Goal: Task Accomplishment & Management: Use online tool/utility

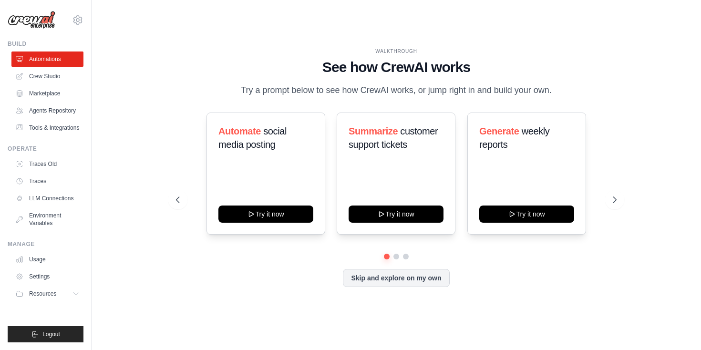
drag, startPoint x: 187, startPoint y: 106, endPoint x: 199, endPoint y: 115, distance: 15.0
click at [192, 112] on div "WALKTHROUGH See how [PERSON_NAME] works Try a prompt below to see how [PERSON_N…" at bounding box center [395, 175] width 463 height 254
click at [257, 97] on p "Try a prompt below to see how CrewAI works, or jump right in and build your own." at bounding box center [396, 90] width 320 height 14
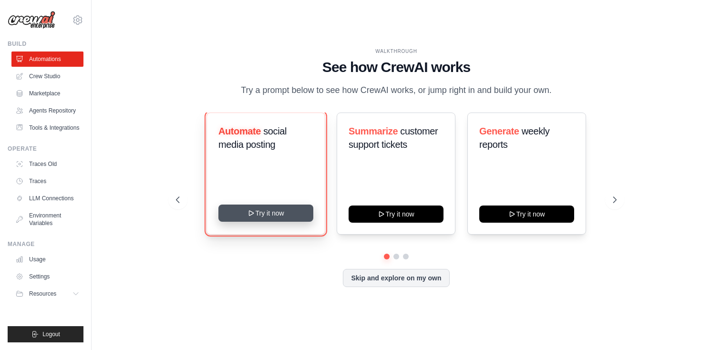
click at [250, 217] on icon at bounding box center [252, 213] width 8 height 8
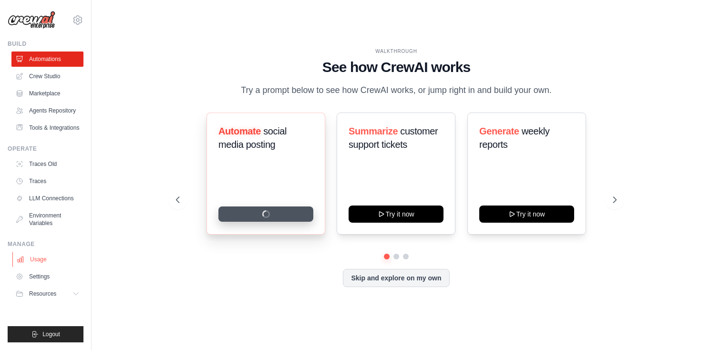
click at [52, 267] on link "Usage" at bounding box center [48, 259] width 72 height 15
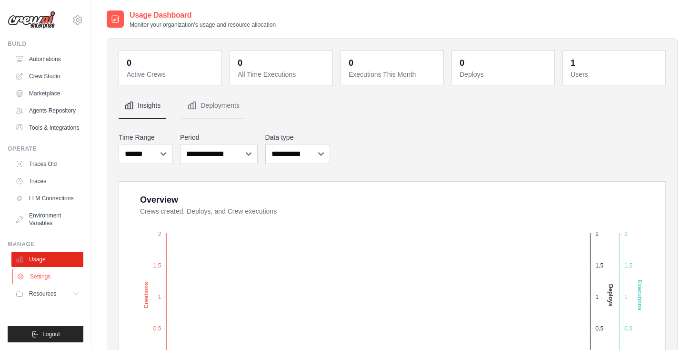
click at [48, 282] on link "Settings" at bounding box center [48, 276] width 72 height 15
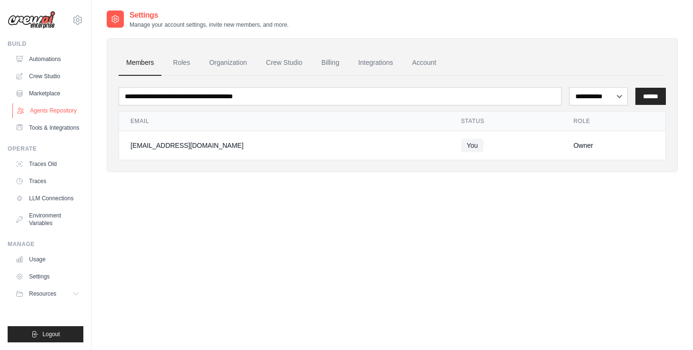
click at [45, 110] on link "Agents Repository" at bounding box center [48, 110] width 72 height 15
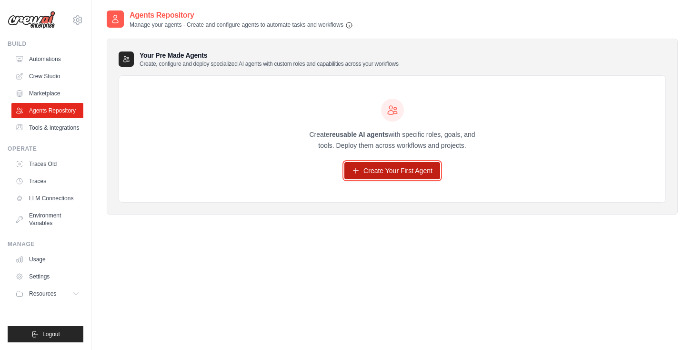
click at [400, 167] on link "Create Your First Agent" at bounding box center [393, 170] width 96 height 17
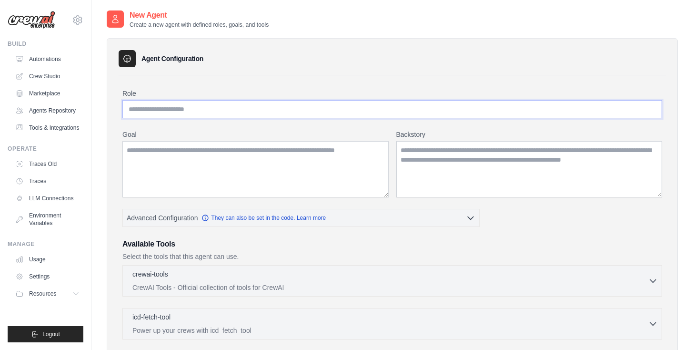
click at [198, 105] on input "Role" at bounding box center [392, 109] width 540 height 18
click at [220, 159] on textarea "Goal" at bounding box center [255, 169] width 266 height 56
click at [431, 163] on textarea "Backstory" at bounding box center [529, 169] width 266 height 56
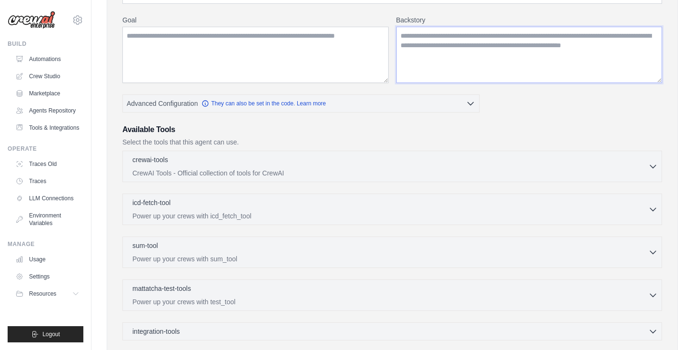
scroll to position [57, 0]
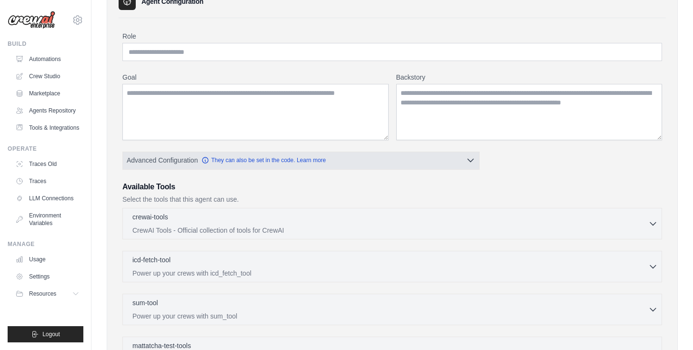
click at [418, 163] on button "Advanced Configuration They can also be set in the code. Learn more" at bounding box center [301, 160] width 356 height 17
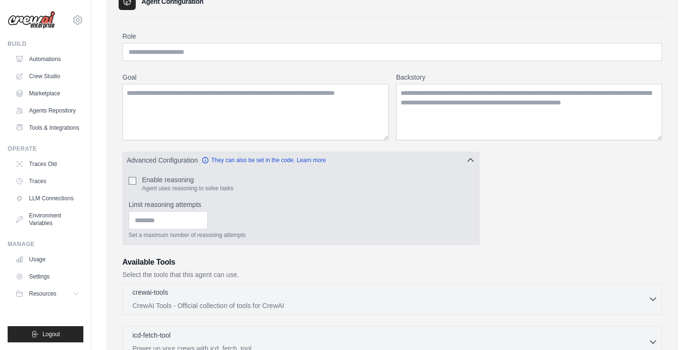
click at [412, 163] on button "Advanced Configuration They can also be set in the code. Learn more" at bounding box center [301, 160] width 356 height 17
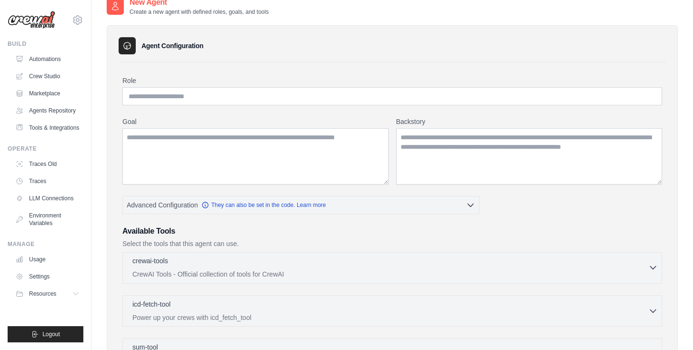
scroll to position [0, 0]
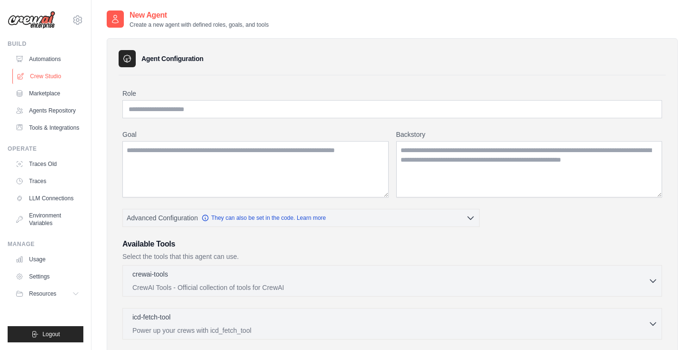
click at [41, 77] on link "Crew Studio" at bounding box center [48, 76] width 72 height 15
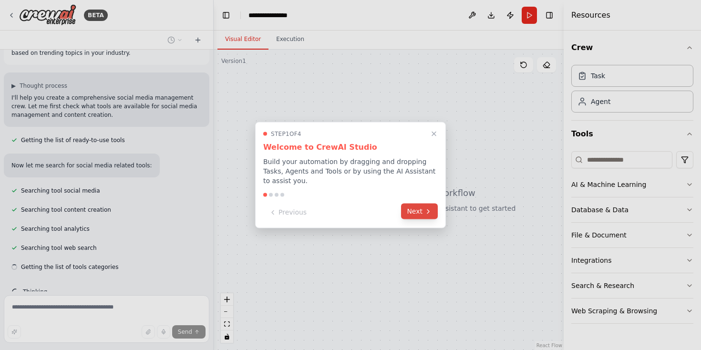
scroll to position [61, 0]
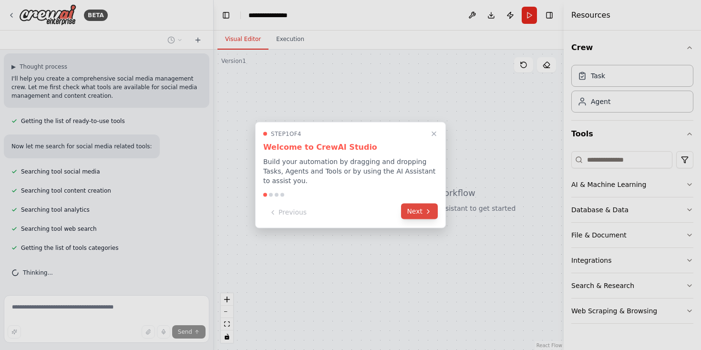
click at [411, 213] on button "Next" at bounding box center [419, 211] width 37 height 16
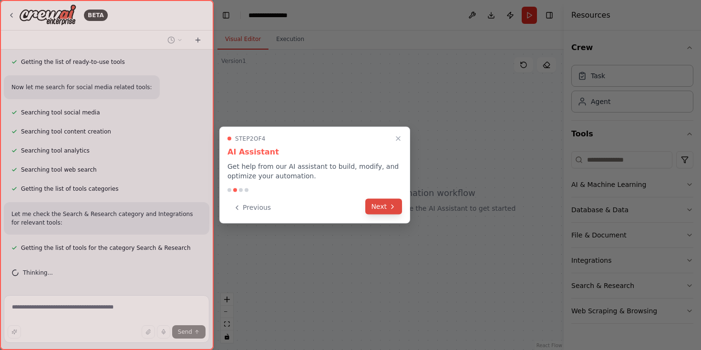
scroll to position [139, 0]
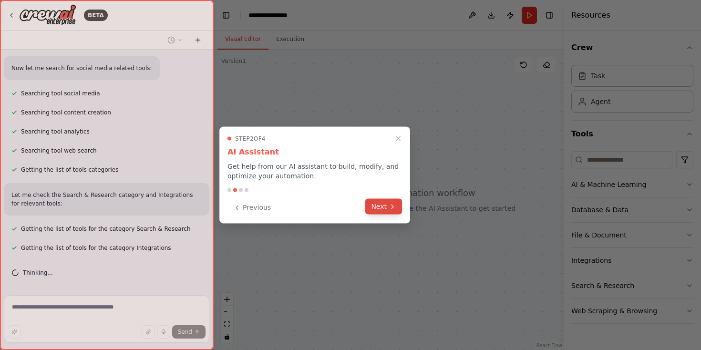
click at [384, 209] on button "Next" at bounding box center [383, 207] width 37 height 16
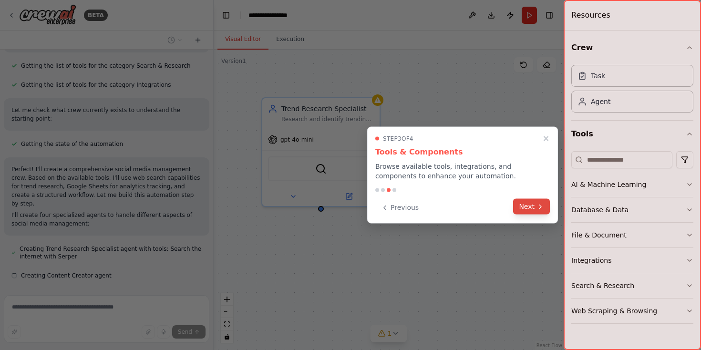
scroll to position [321, 0]
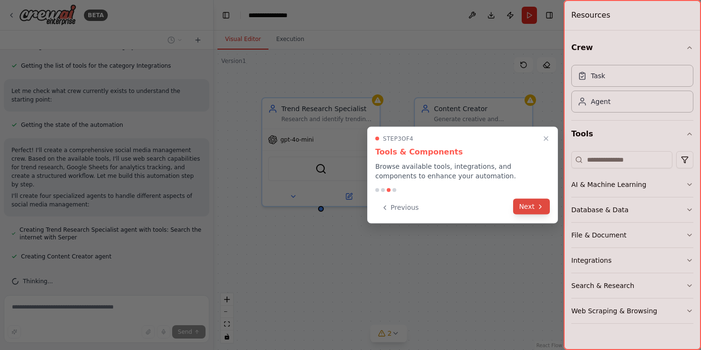
click at [524, 207] on button "Next" at bounding box center [531, 207] width 37 height 16
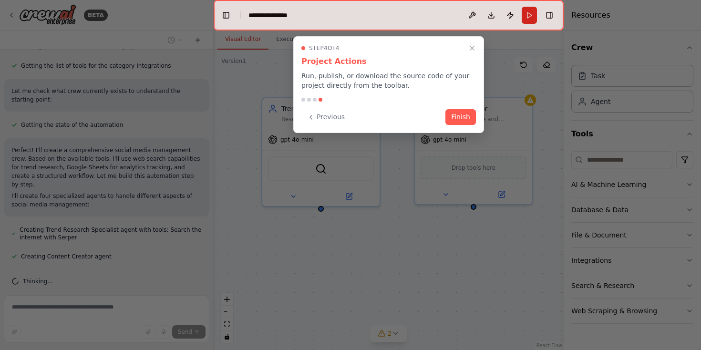
scroll to position [340, 0]
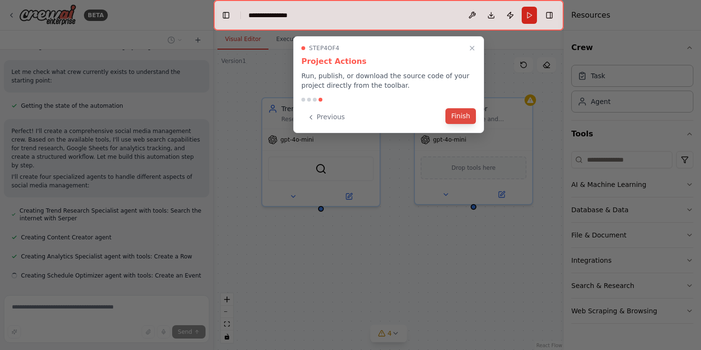
click at [454, 118] on button "Finish" at bounding box center [460, 116] width 30 height 16
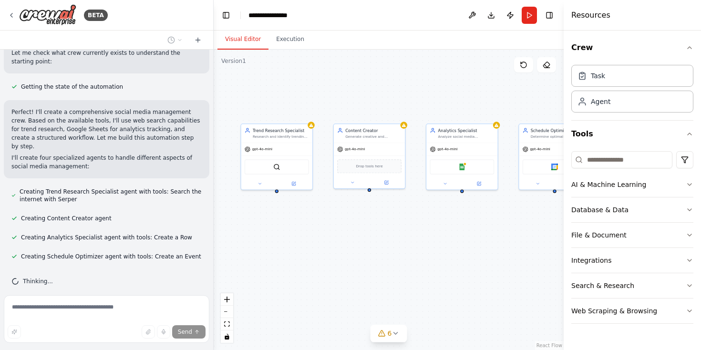
drag, startPoint x: 418, startPoint y: 254, endPoint x: 359, endPoint y: 221, distance: 67.4
click at [359, 221] on div "Trend Research Specialist Research and identify trending topics, hashtags, and …" at bounding box center [388, 200] width 350 height 300
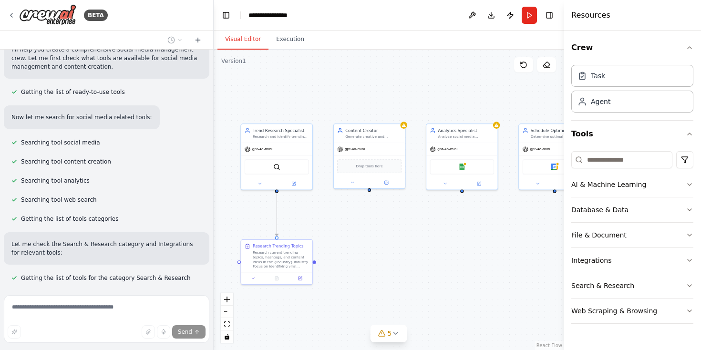
scroll to position [0, 0]
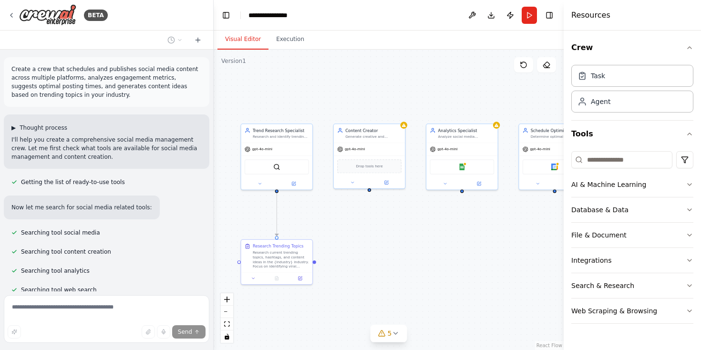
click at [15, 129] on span "▶" at bounding box center [13, 128] width 4 height 8
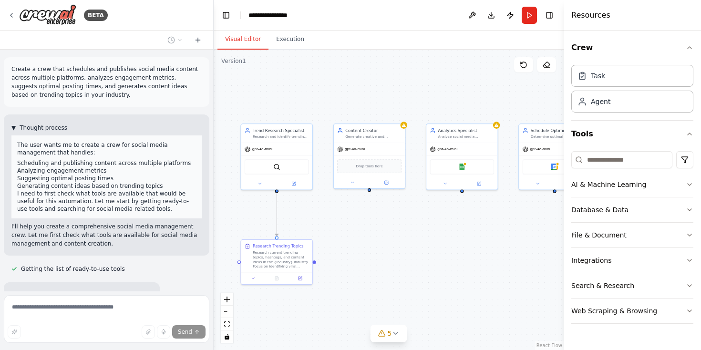
scroll to position [516, 0]
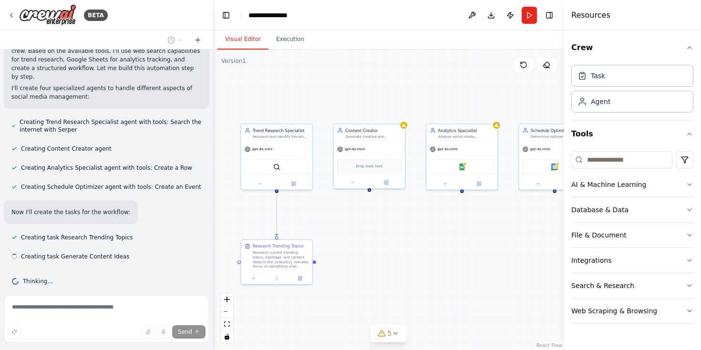
click at [15, 129] on div "Create a crew that schedules and publishes social media content across multiple…" at bounding box center [106, 171] width 213 height 242
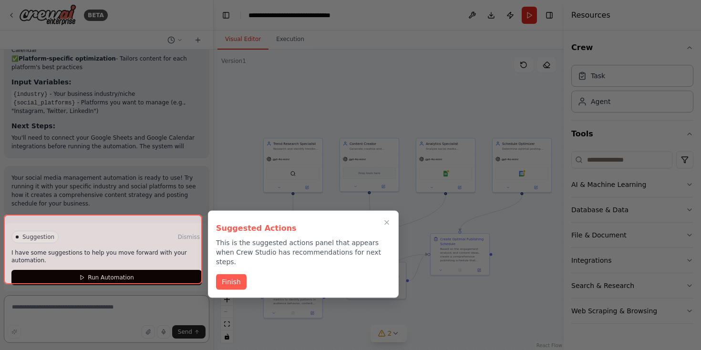
scroll to position [1235, 0]
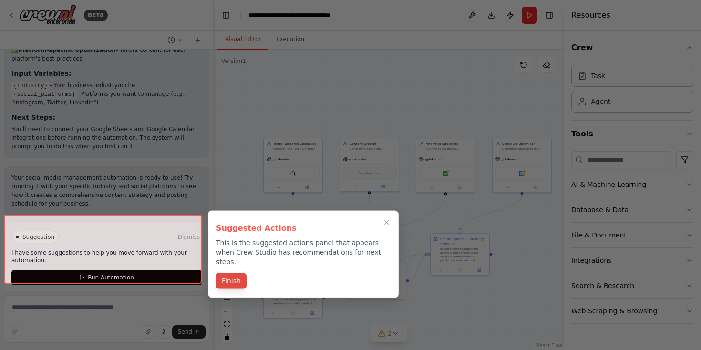
click at [234, 273] on button "Finish" at bounding box center [231, 281] width 30 height 16
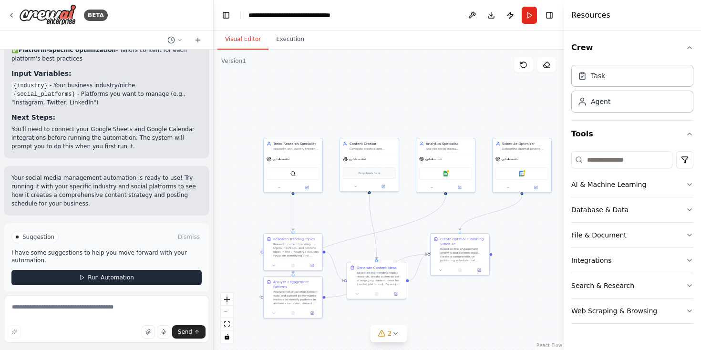
click at [103, 274] on span "Run Automation" at bounding box center [111, 278] width 46 height 8
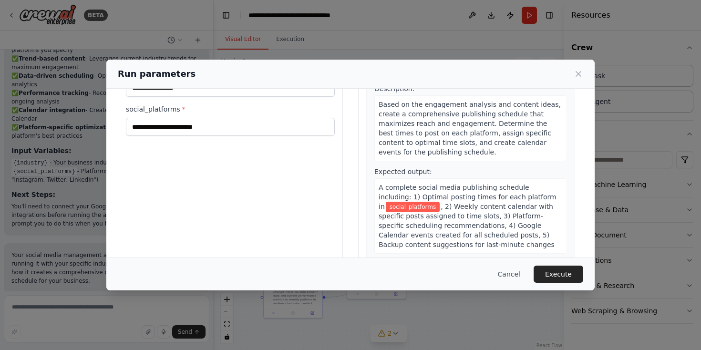
scroll to position [80, 0]
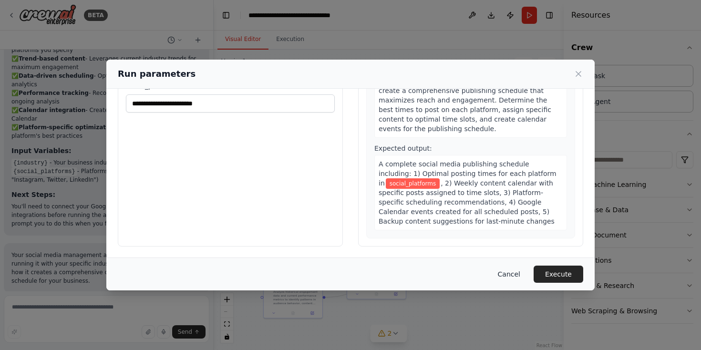
click at [507, 267] on button "Cancel" at bounding box center [509, 273] width 38 height 17
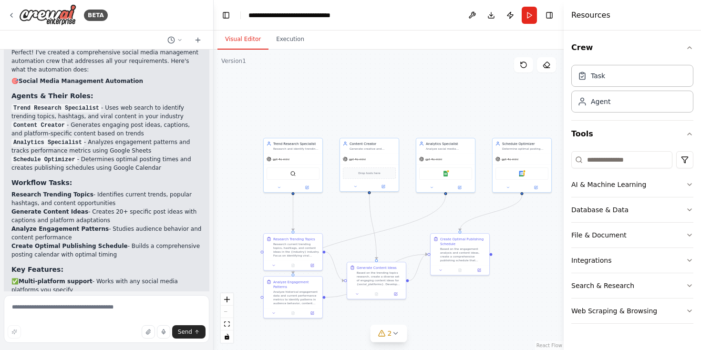
scroll to position [872, 0]
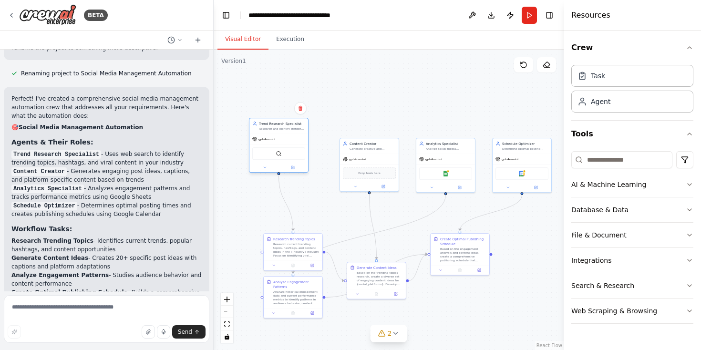
drag, startPoint x: 291, startPoint y: 144, endPoint x: 295, endPoint y: 139, distance: 6.5
click at [295, 139] on div "gpt-4o-mini" at bounding box center [278, 139] width 59 height 10
drag, startPoint x: 357, startPoint y: 155, endPoint x: 347, endPoint y: 146, distance: 13.9
click at [347, 147] on span "gpt-4o-mini" at bounding box center [347, 149] width 17 height 4
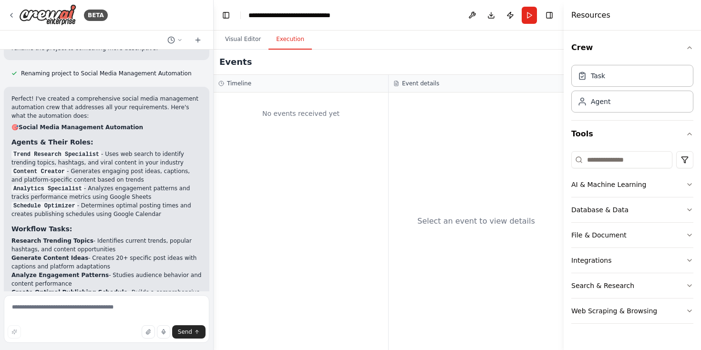
click at [295, 44] on button "Execution" at bounding box center [289, 40] width 43 height 20
click at [246, 45] on button "Visual Editor" at bounding box center [242, 40] width 51 height 20
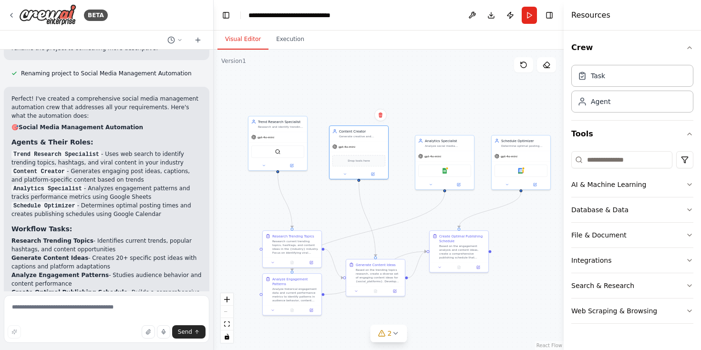
drag, startPoint x: 355, startPoint y: 101, endPoint x: 315, endPoint y: 83, distance: 44.4
click at [315, 83] on div ".deletable-edge-delete-btn { width: 20px; height: 20px; border: 0px solid #ffff…" at bounding box center [388, 200] width 350 height 300
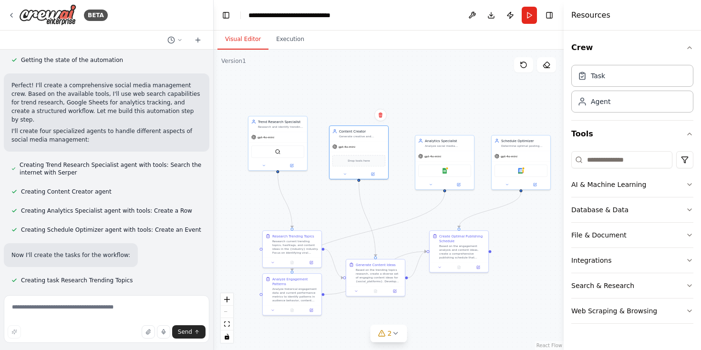
scroll to position [462, 0]
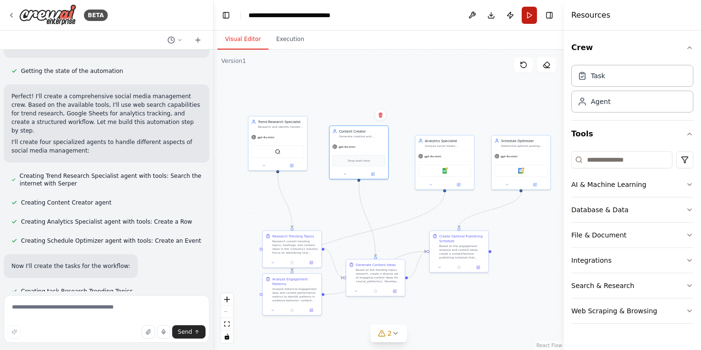
click at [530, 20] on button "Run" at bounding box center [528, 15] width 15 height 17
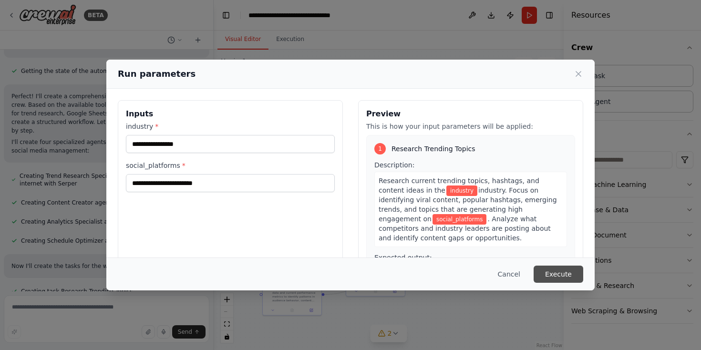
click at [560, 269] on button "Execute" at bounding box center [558, 273] width 50 height 17
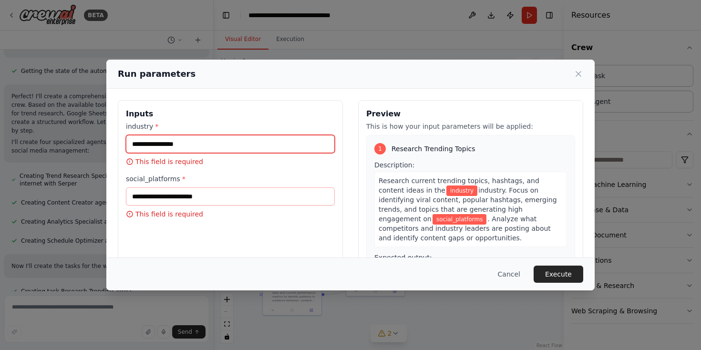
click at [234, 152] on input "industry *" at bounding box center [230, 144] width 209 height 18
click at [508, 277] on button "Cancel" at bounding box center [509, 273] width 38 height 17
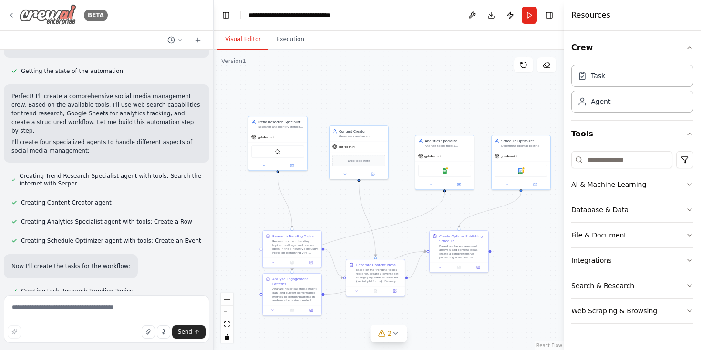
click at [12, 20] on div "BETA" at bounding box center [58, 14] width 100 height 21
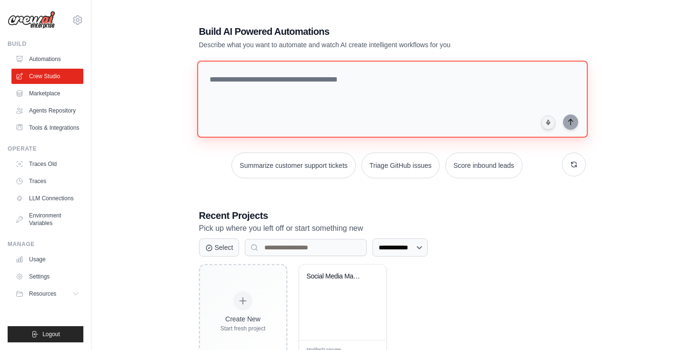
click at [322, 91] on textarea at bounding box center [392, 99] width 391 height 77
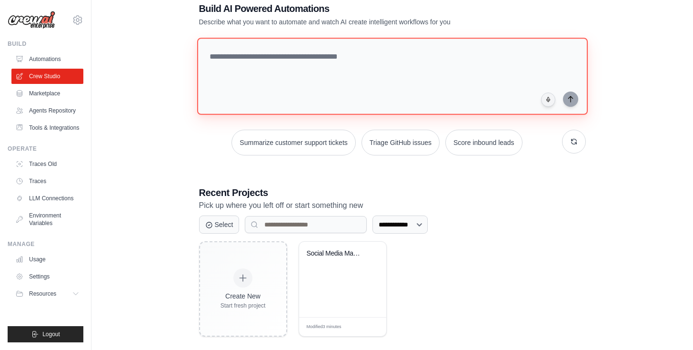
scroll to position [34, 0]
